Goal: Information Seeking & Learning: Learn about a topic

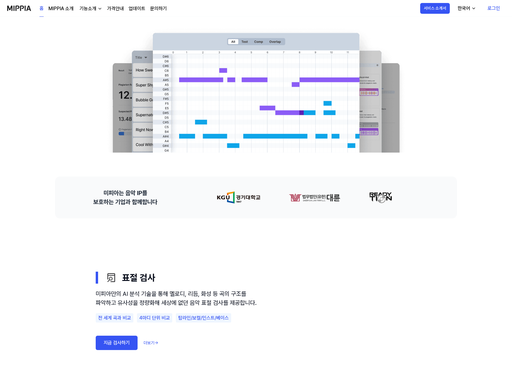
scroll to position [235, 0]
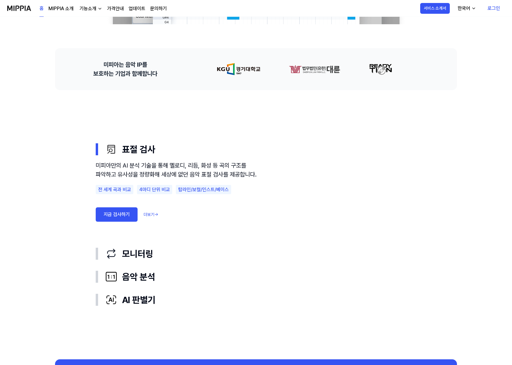
click at [156, 218] on link "더보기 →" at bounding box center [151, 214] width 15 height 6
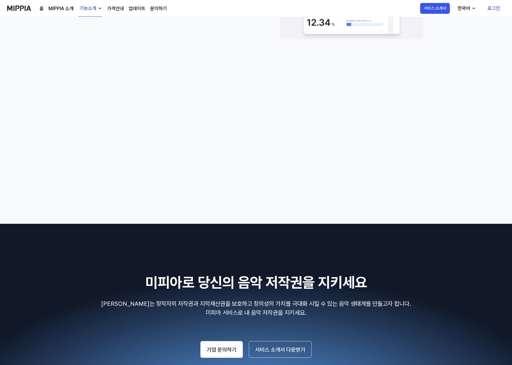
scroll to position [944, 0]
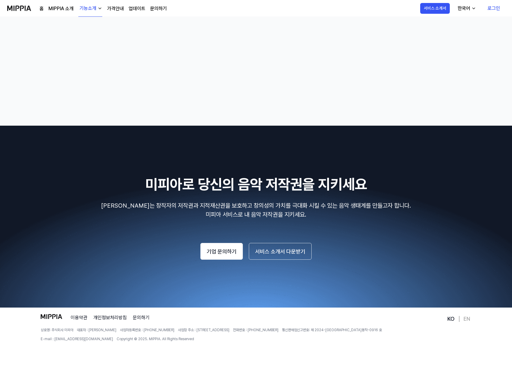
click at [67, 9] on link "MIPPIA 소개" at bounding box center [60, 8] width 25 height 7
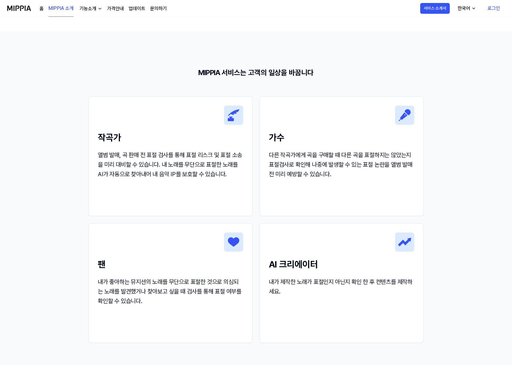
scroll to position [0, 0]
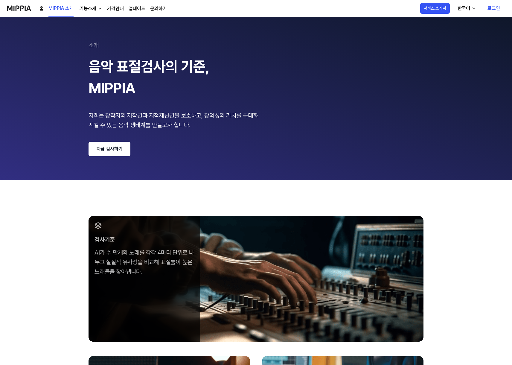
click at [110, 7] on link "가격안내" at bounding box center [115, 8] width 17 height 7
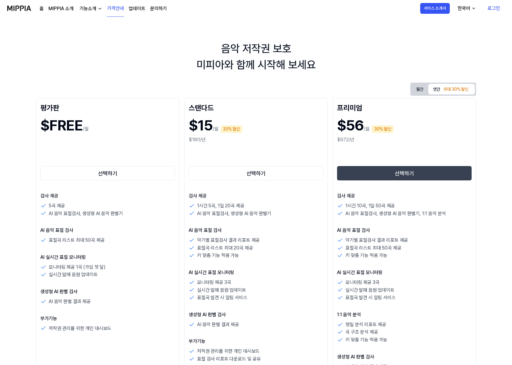
click at [98, 10] on img "button" at bounding box center [100, 8] width 5 height 5
click at [100, 39] on link "모니터링" at bounding box center [89, 34] width 57 height 12
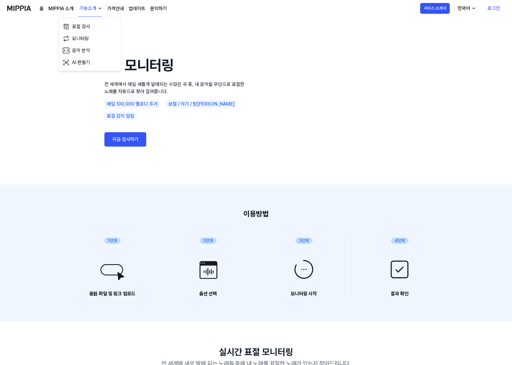
click at [90, 46] on div "모니터링 전 세계에서 매일 새롭게 발매되는 수많은 곡 중, 내 음악을 무단으로 표절한 노래를 자동으로 찾아 알려줍니다. 매일 100,000 멜…" at bounding box center [256, 101] width 335 height 120
click at [89, 14] on button "기능소개" at bounding box center [90, 8] width 24 height 16
click at [84, 49] on link "음악 분석" at bounding box center [89, 51] width 57 height 12
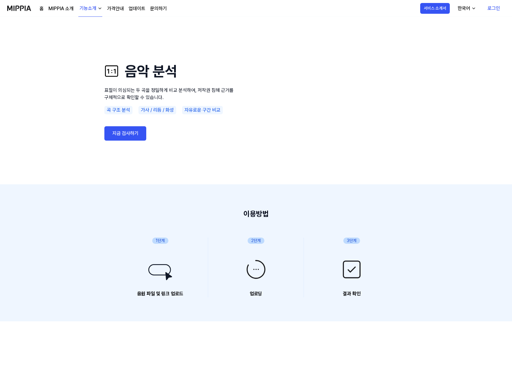
click at [96, 10] on div "기능소개" at bounding box center [87, 8] width 19 height 7
click at [110, 9] on link "가격안내" at bounding box center [115, 8] width 17 height 7
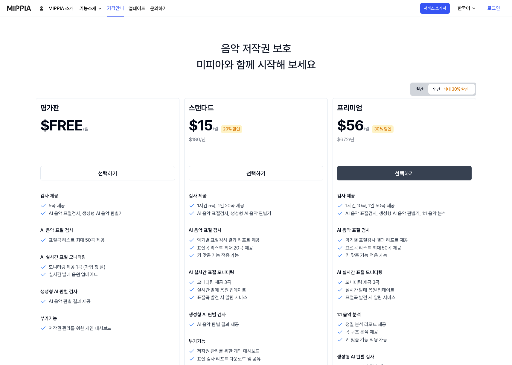
click at [141, 9] on link "업데이트" at bounding box center [137, 8] width 17 height 7
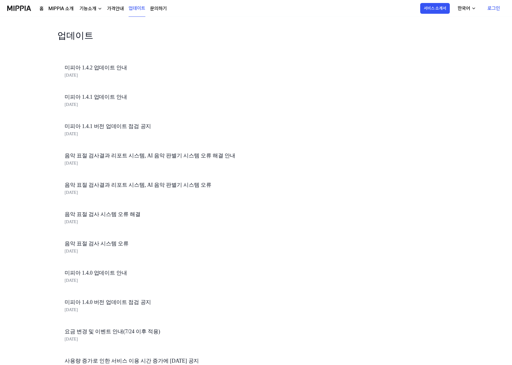
click at [166, 8] on div "홈 MIPPIA 소개 기능소개 가격안내 업데이트 문의하기 업데이트 서비스 소개서 한국어 로그인" at bounding box center [256, 8] width 498 height 16
click at [165, 9] on link "문의하기" at bounding box center [158, 8] width 17 height 7
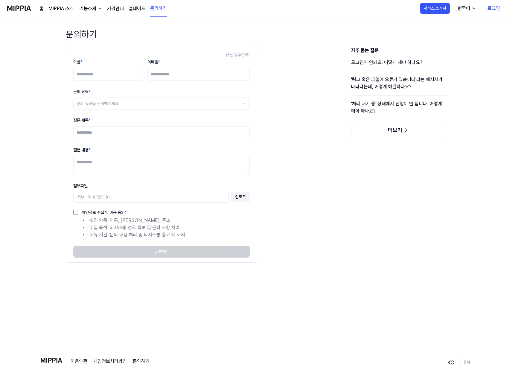
click at [77, 5] on div "홈 MIPPIA 소개 기능소개 가격안내 업데이트 문의하기" at bounding box center [102, 8] width 127 height 16
click at [60, 12] on link "MIPPIA 소개" at bounding box center [60, 8] width 25 height 7
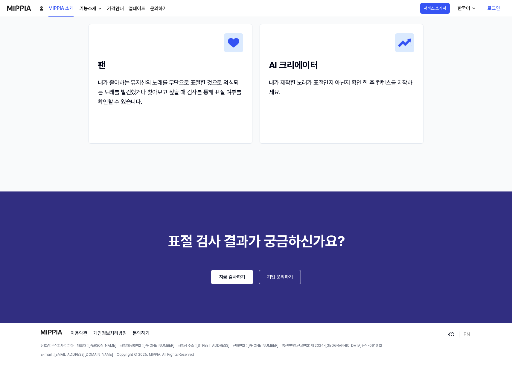
scroll to position [761, 0]
